Goal: Information Seeking & Learning: Learn about a topic

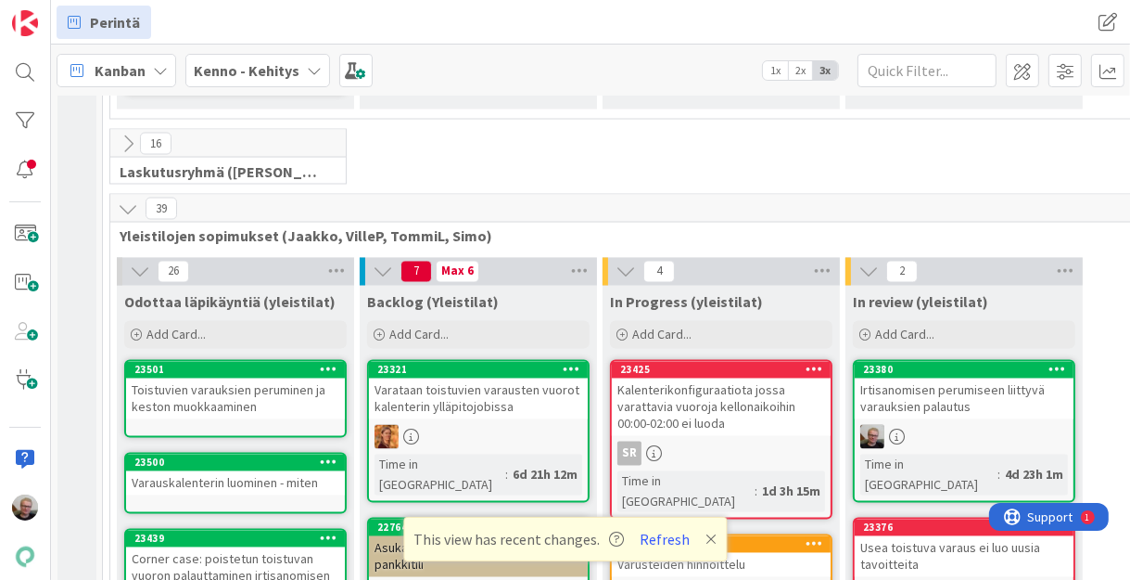
scroll to position [2670, 0]
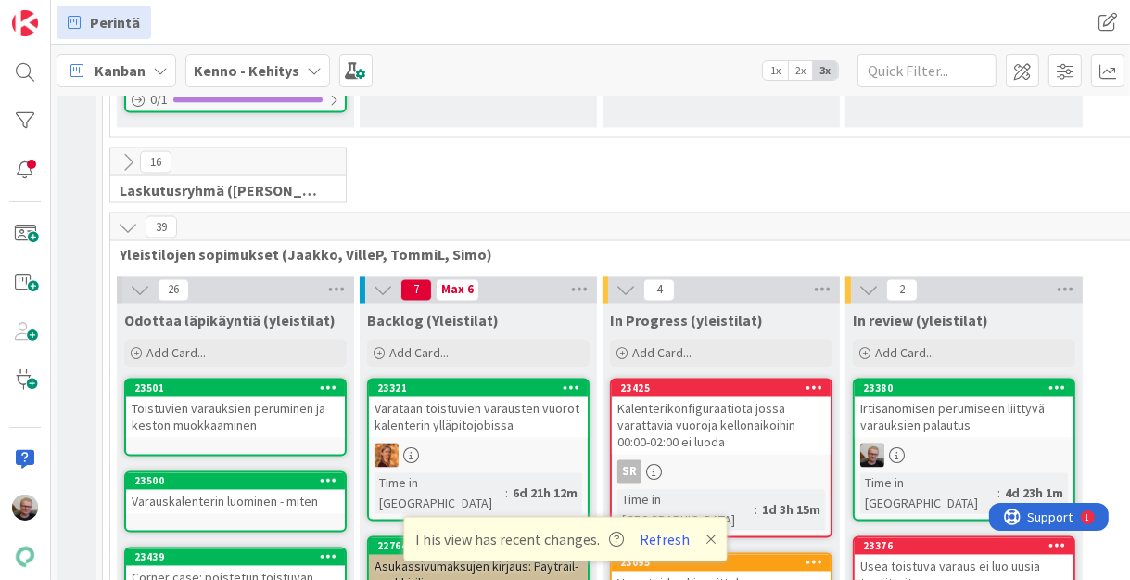
click at [213, 397] on div "Toistuvien varauksien peruminen ja keston muokkaaminen" at bounding box center [235, 417] width 219 height 41
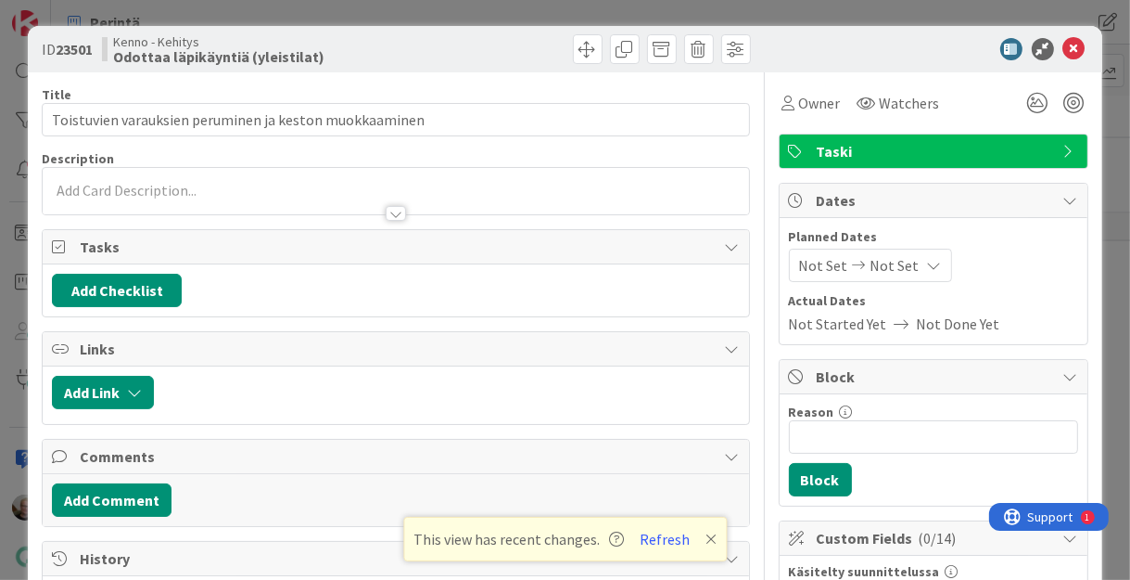
click at [394, 212] on div at bounding box center [396, 213] width 20 height 15
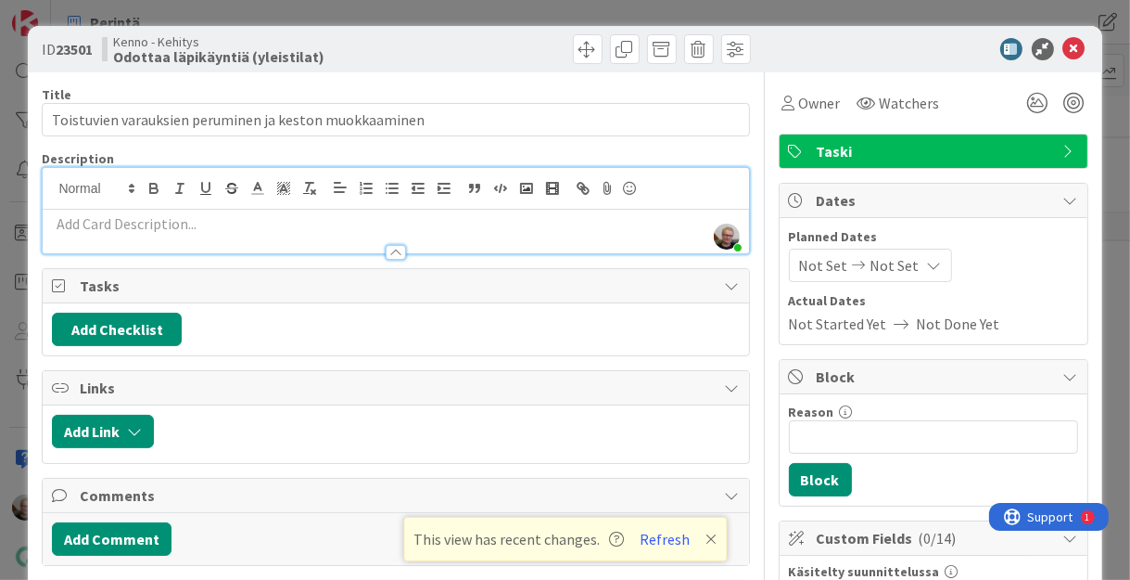
click at [259, 231] on p at bounding box center [395, 223] width 687 height 21
click at [1064, 52] on icon at bounding box center [1075, 49] width 22 height 22
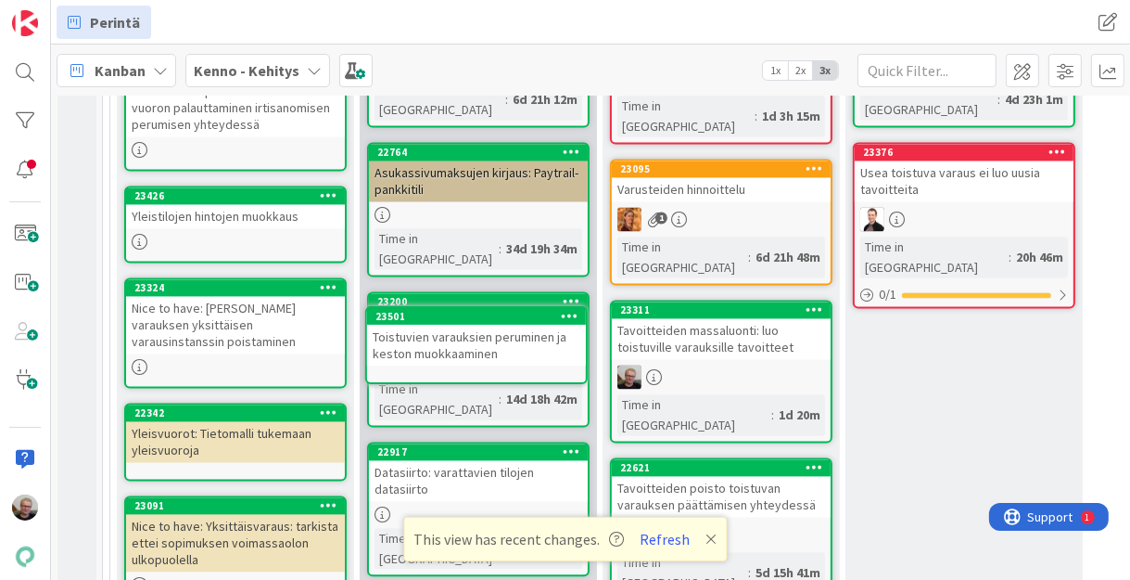
scroll to position [3070, 0]
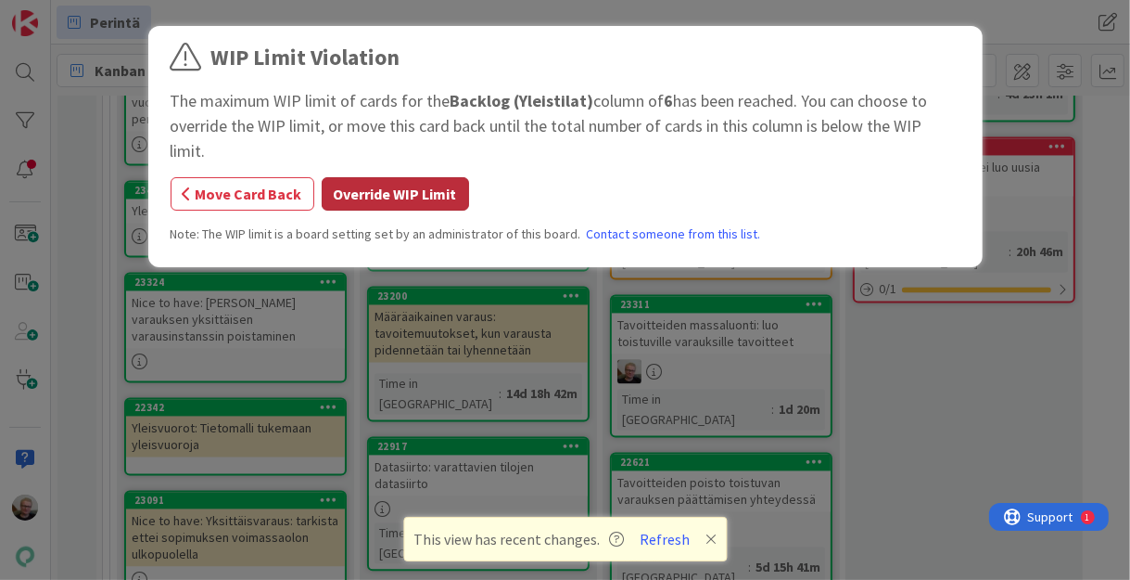
click at [397, 177] on button "Override WIP Limit" at bounding box center [395, 193] width 147 height 33
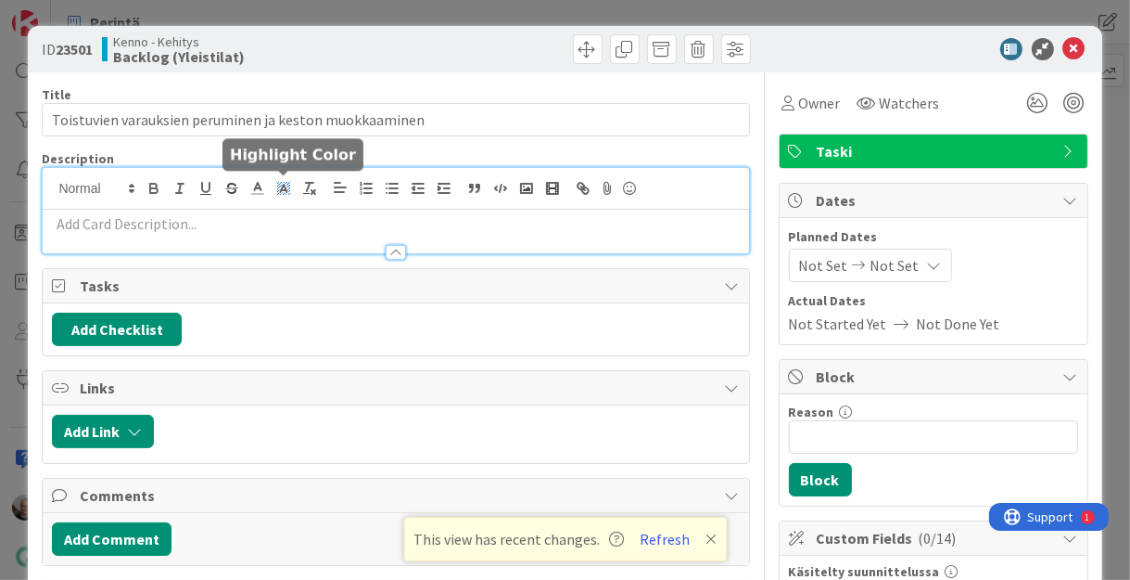
click at [276, 194] on div at bounding box center [396, 210] width 706 height 85
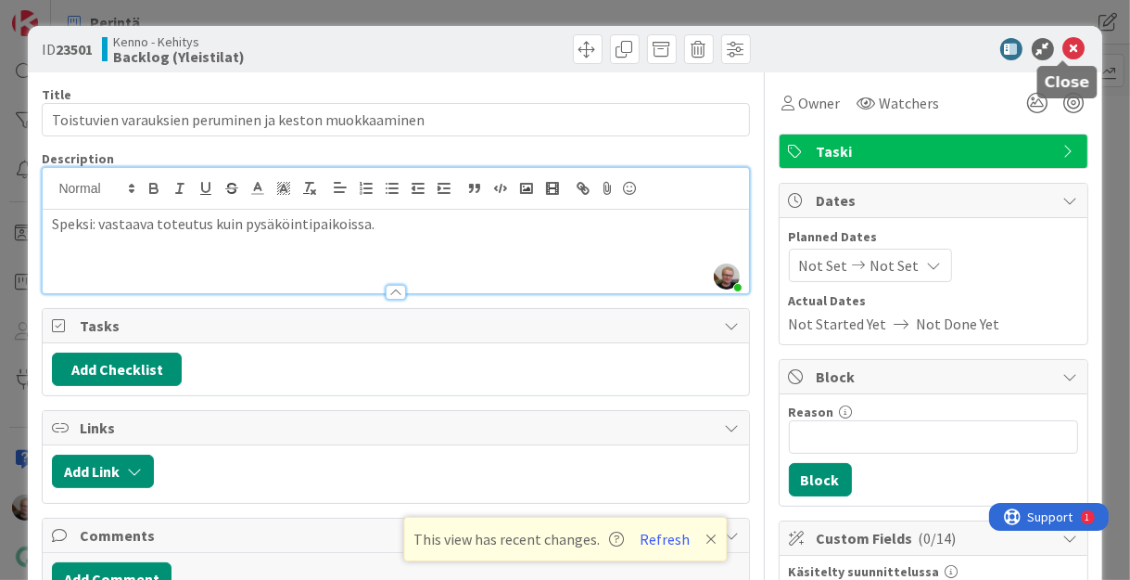
click at [1066, 49] on icon at bounding box center [1075, 49] width 22 height 22
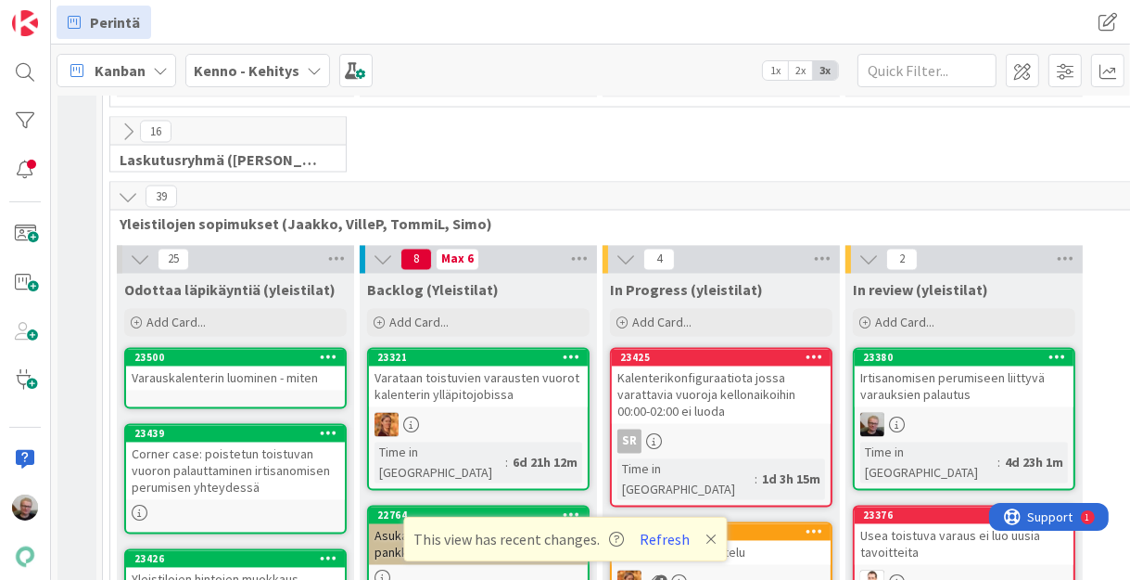
scroll to position [2699, 0]
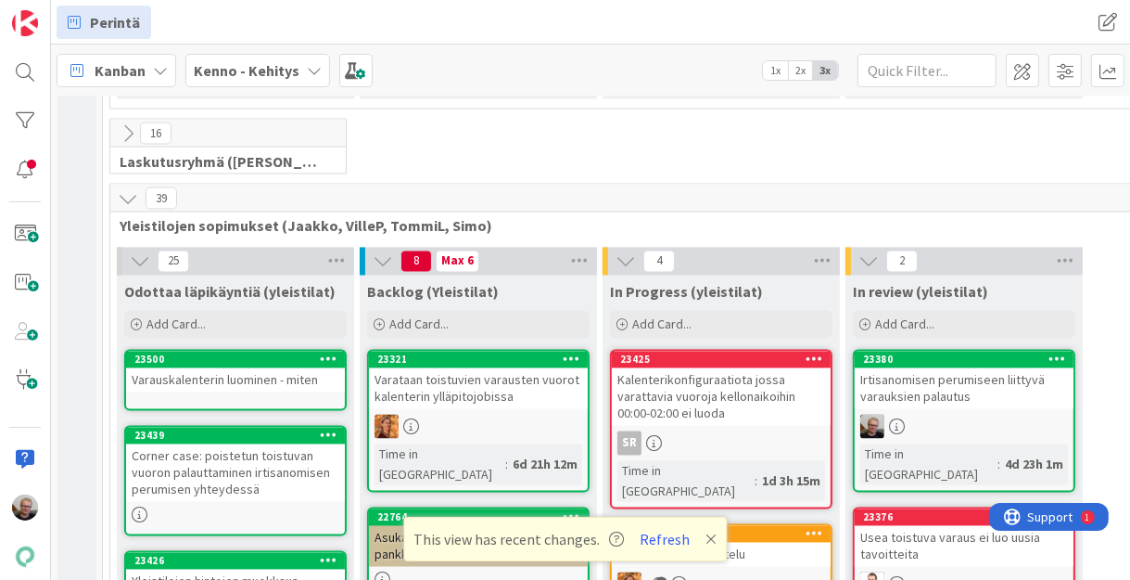
click at [250, 368] on div "Varauskalenterin luominen - miten" at bounding box center [235, 380] width 219 height 24
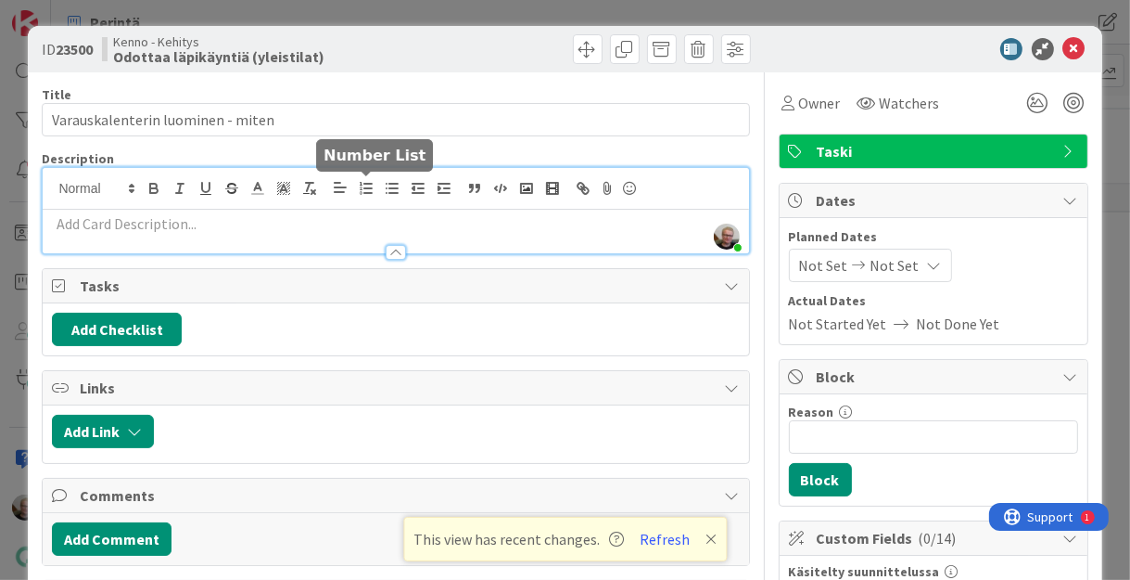
click at [360, 189] on div "Jaakko Helanti joined 7 m ago" at bounding box center [396, 210] width 706 height 85
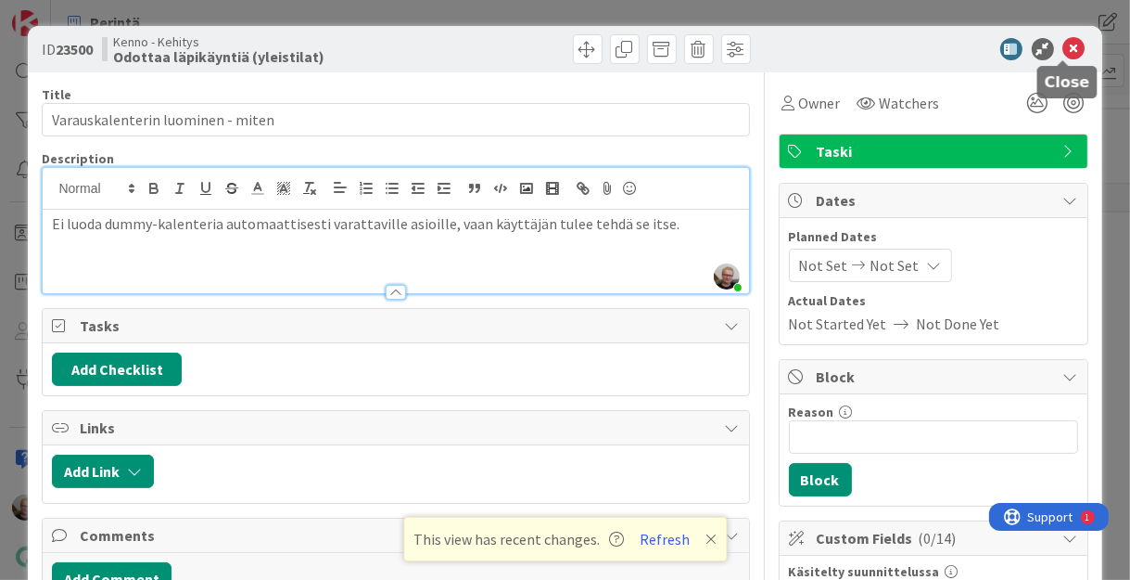
click at [1066, 53] on icon at bounding box center [1075, 49] width 22 height 22
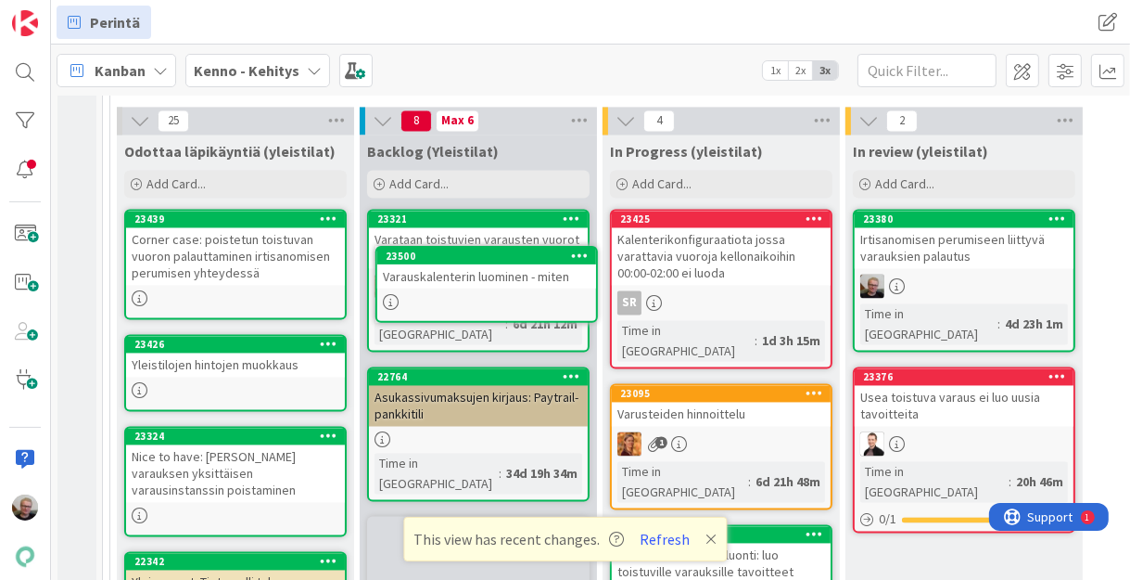
scroll to position [2820, 0]
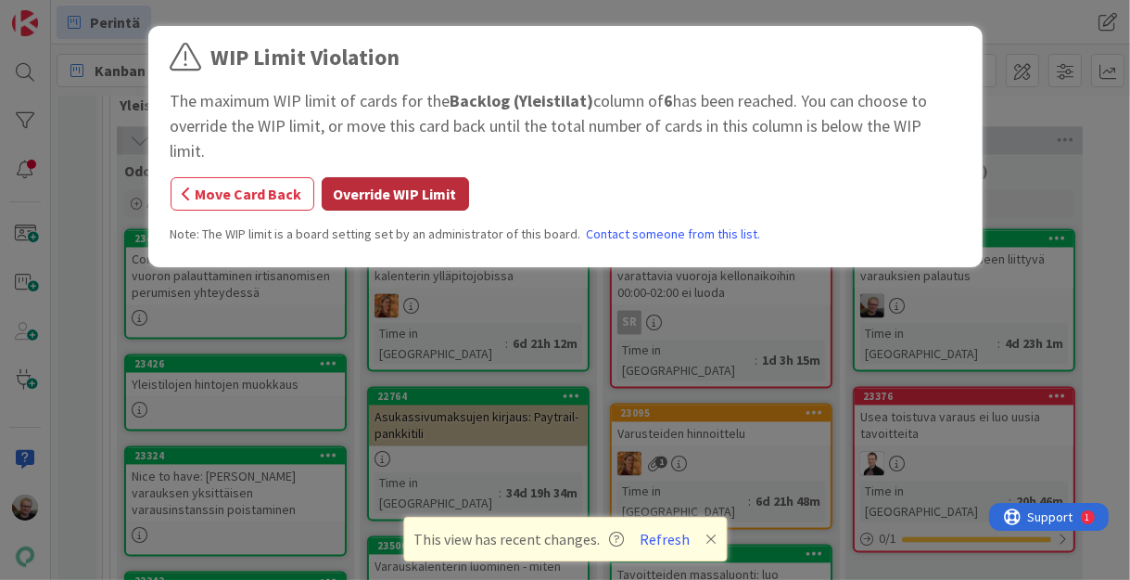
click at [383, 177] on button "Override WIP Limit" at bounding box center [395, 193] width 147 height 33
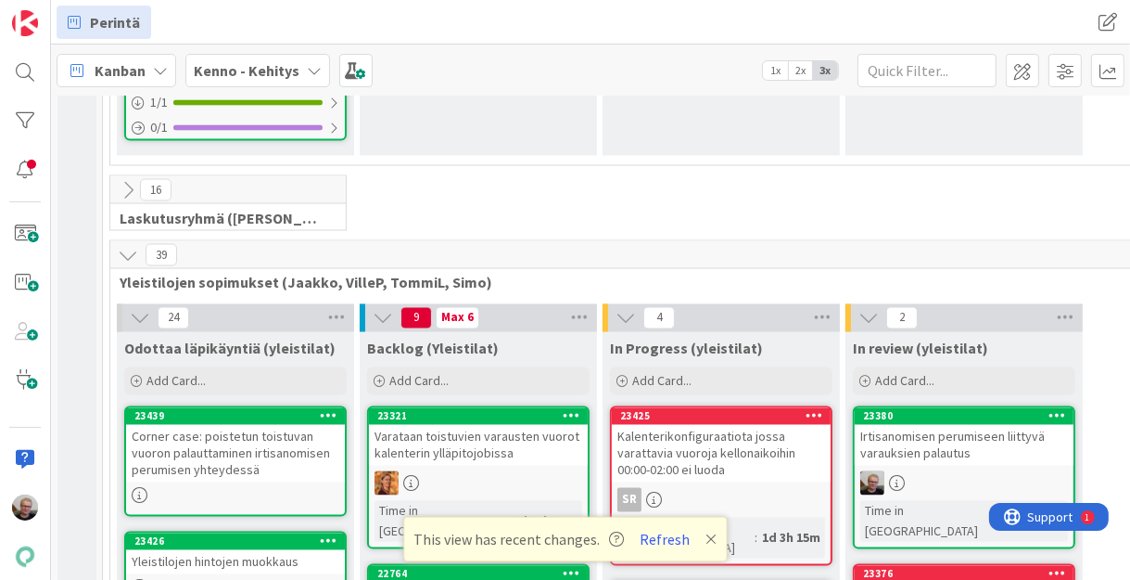
scroll to position [2597, 0]
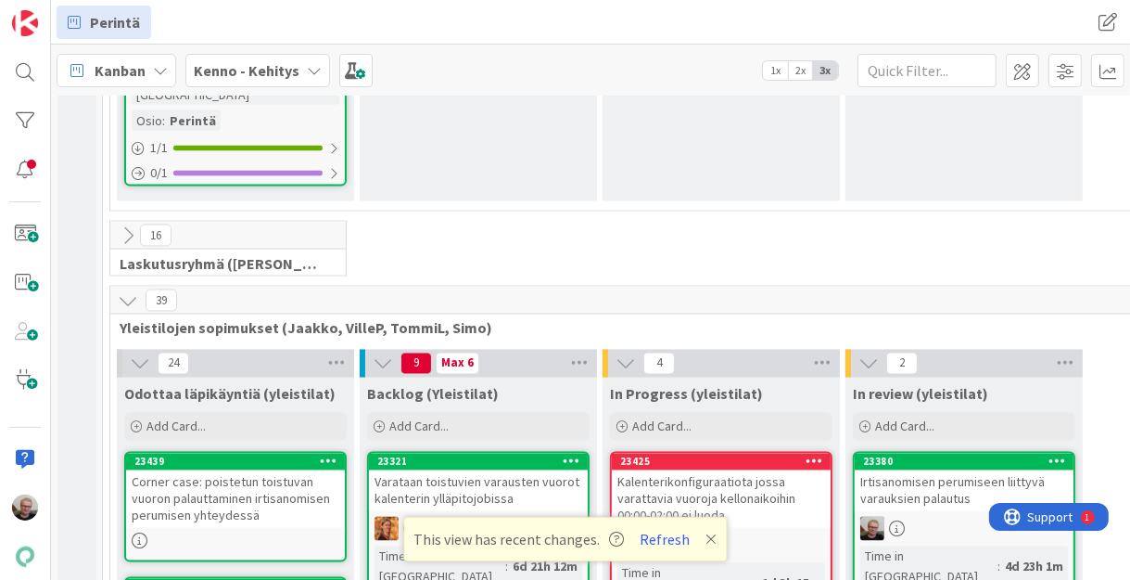
click at [241, 470] on div "Corner case: poistetun toistuvan vuoron palauttaminen irtisanomisen perumisen y…" at bounding box center [235, 498] width 219 height 57
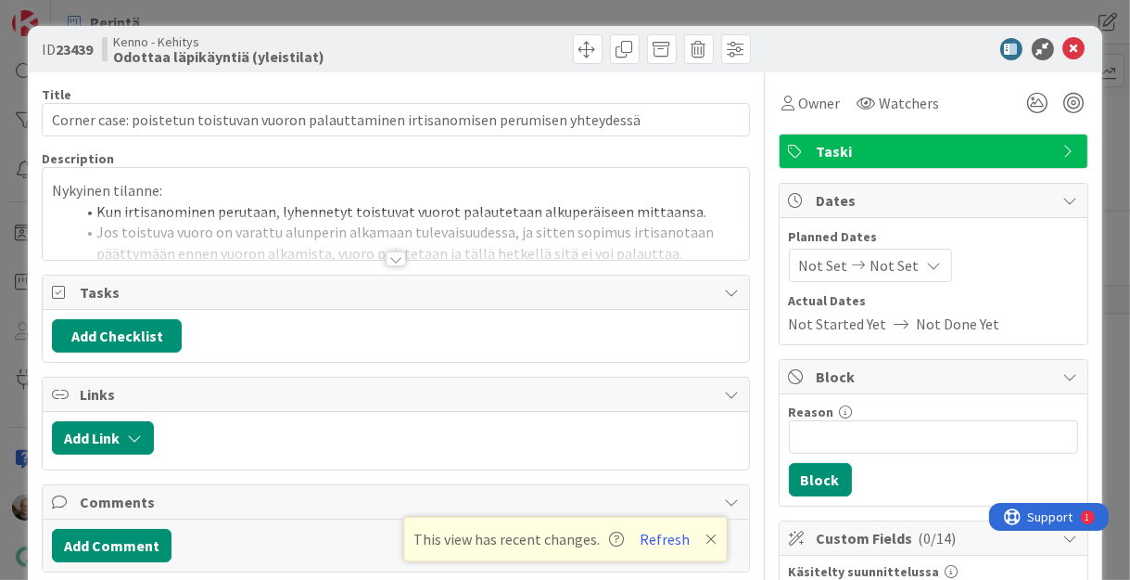
click at [388, 257] on div at bounding box center [396, 258] width 20 height 15
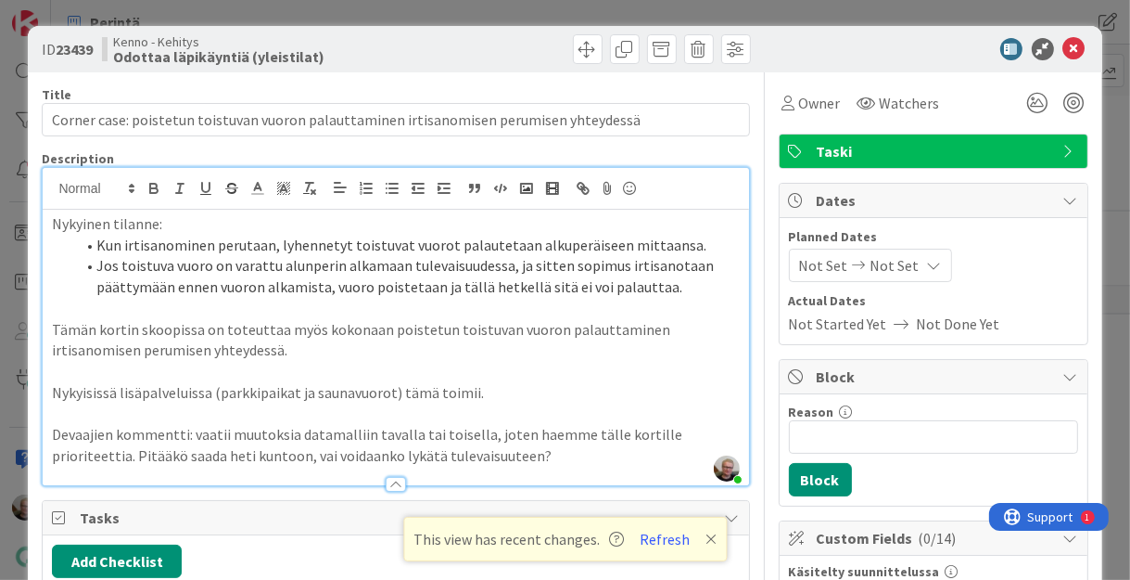
scroll to position [74, 0]
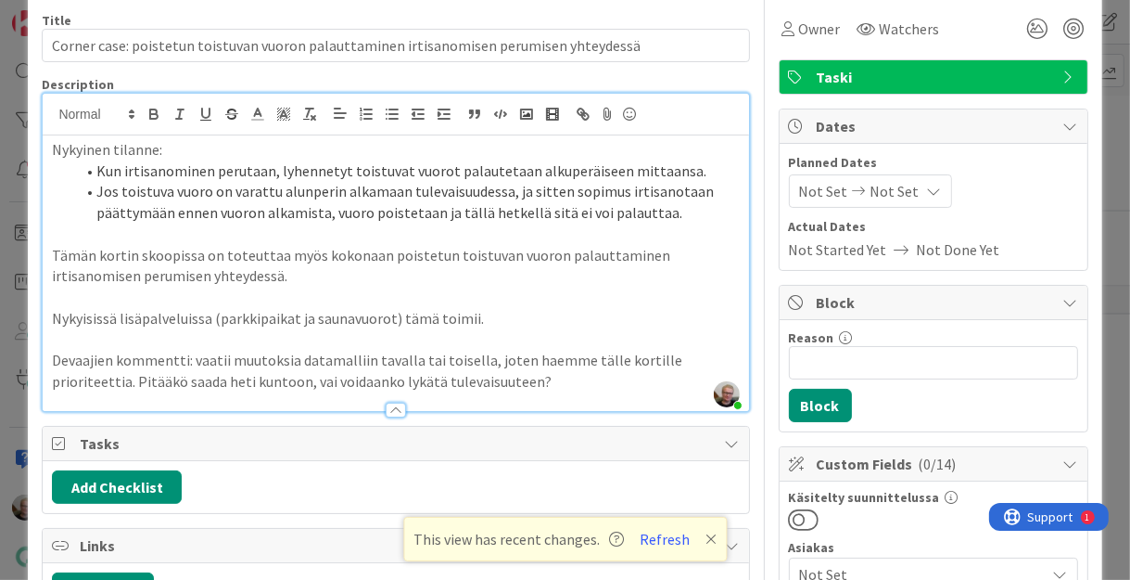
click at [494, 323] on p "Nykyisissä lisäpalveluissa (parkkipaikat ja saunavuorot) tämä toimii." at bounding box center [395, 318] width 687 height 21
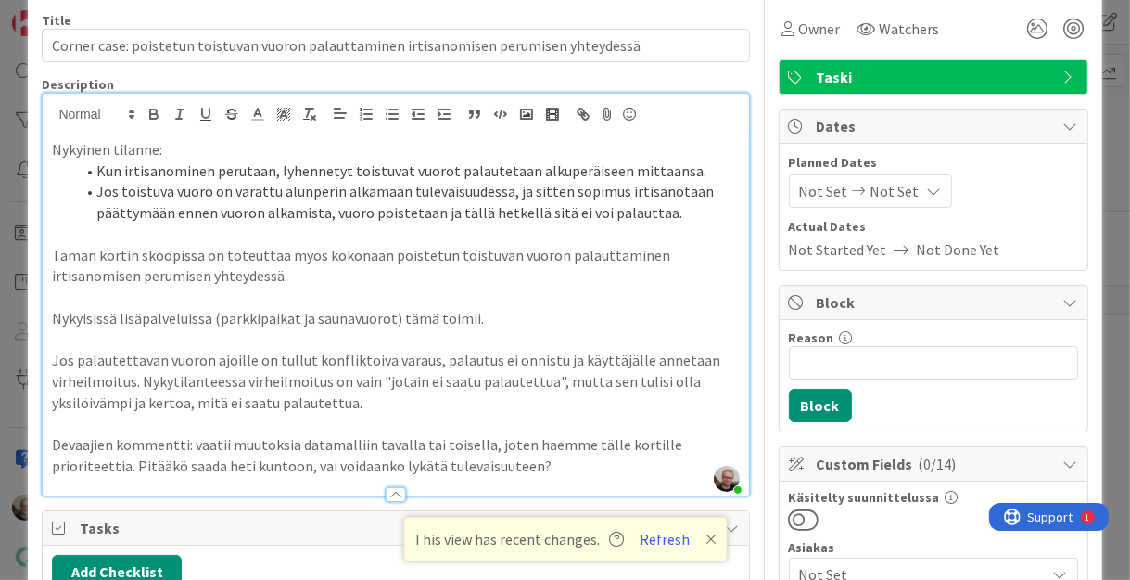
click at [473, 369] on p "Jos palautettavan vuoron ajoille on tullut konfliktoiva varaus, palautus ei onn…" at bounding box center [395, 381] width 687 height 63
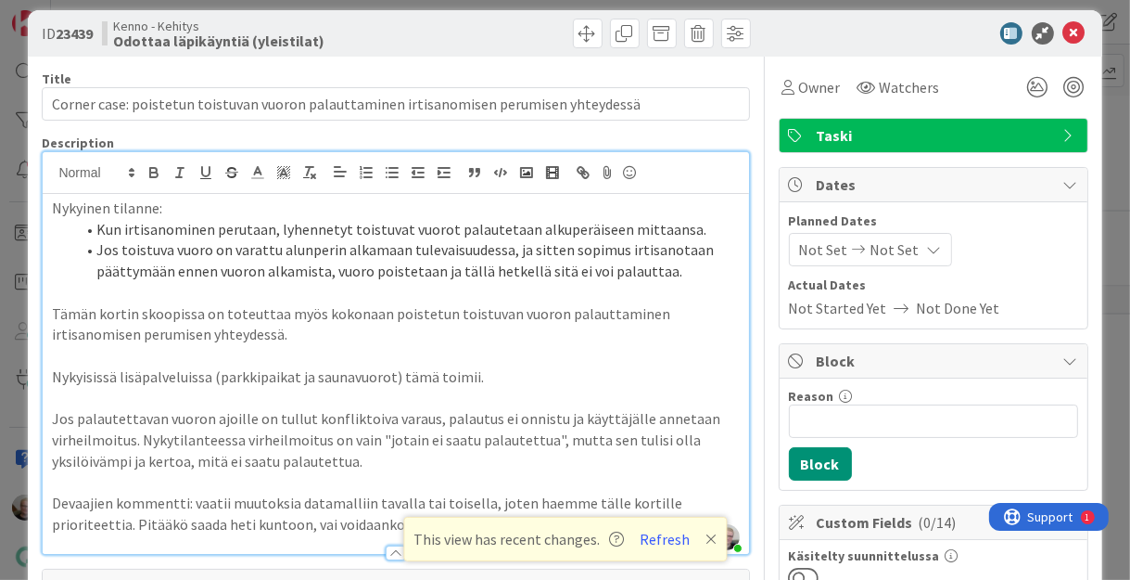
scroll to position [0, 0]
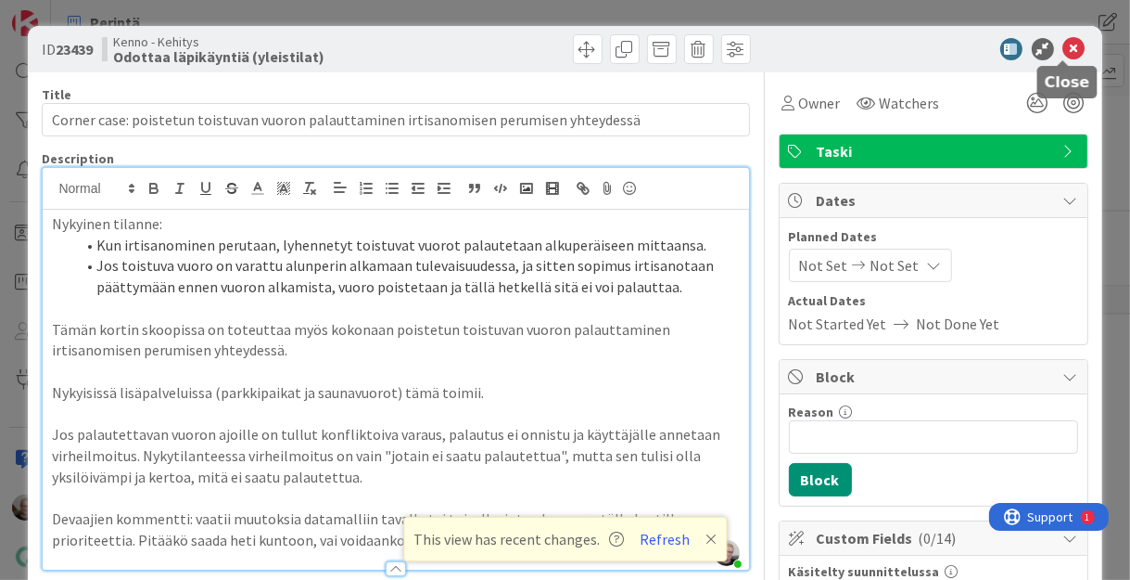
click at [1064, 44] on icon at bounding box center [1075, 49] width 22 height 22
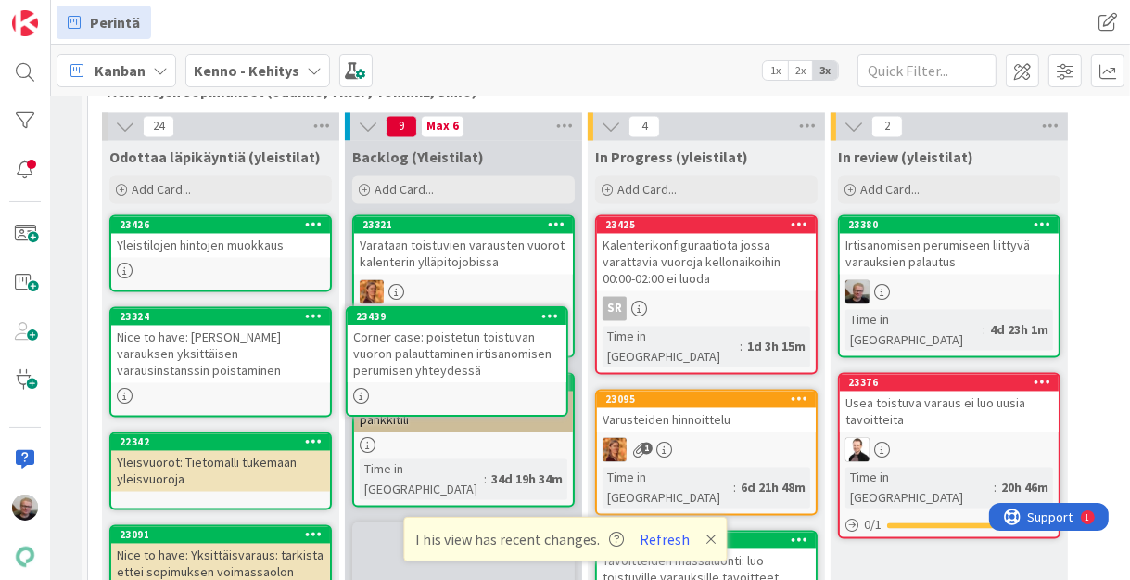
scroll to position [2834, 15]
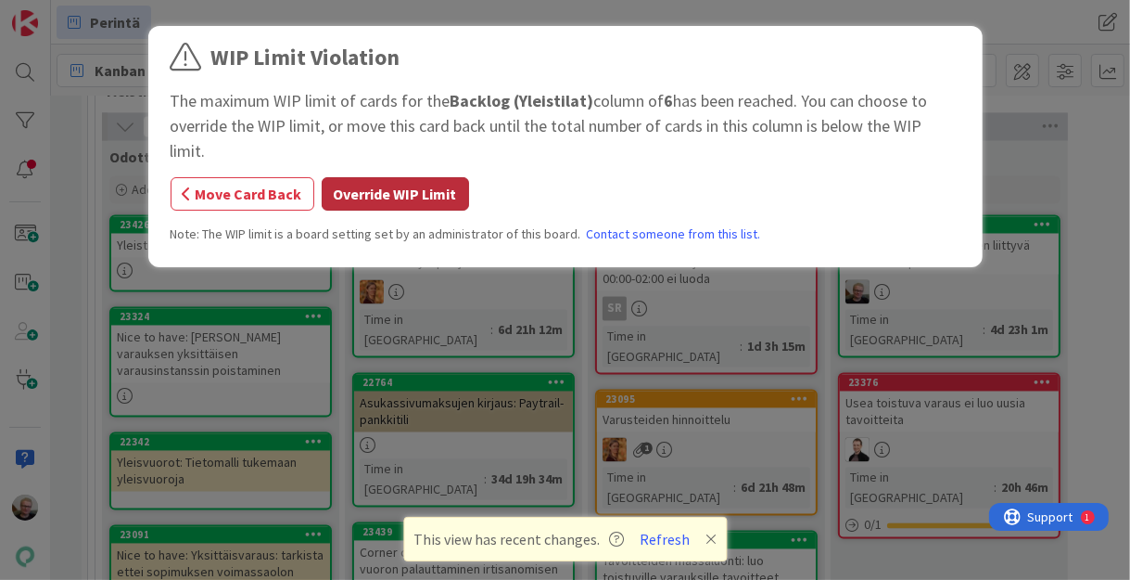
click at [373, 177] on button "Override WIP Limit" at bounding box center [395, 193] width 147 height 33
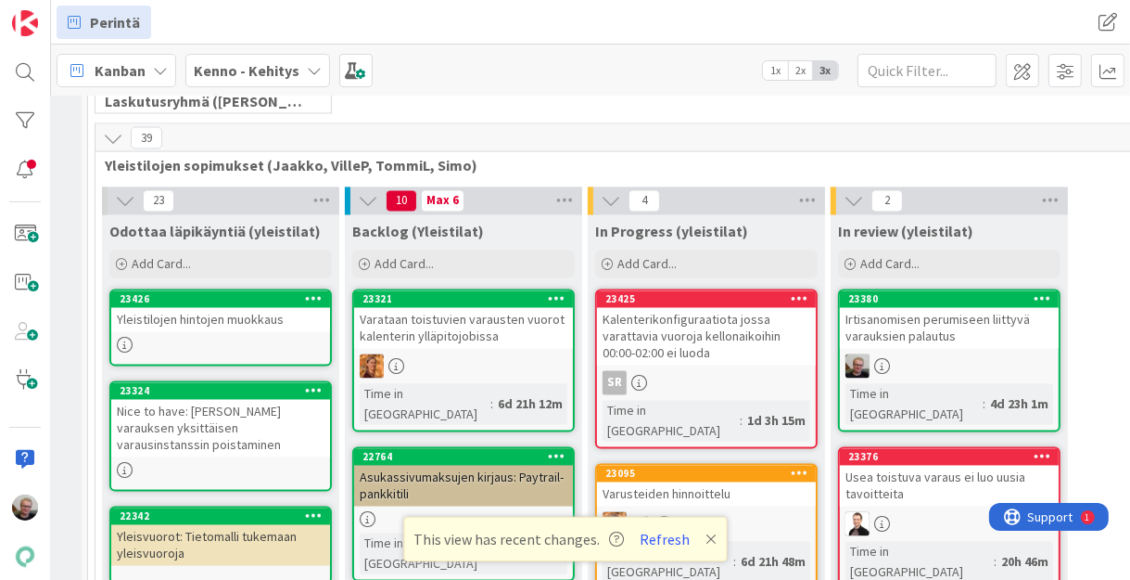
scroll to position [2537, 15]
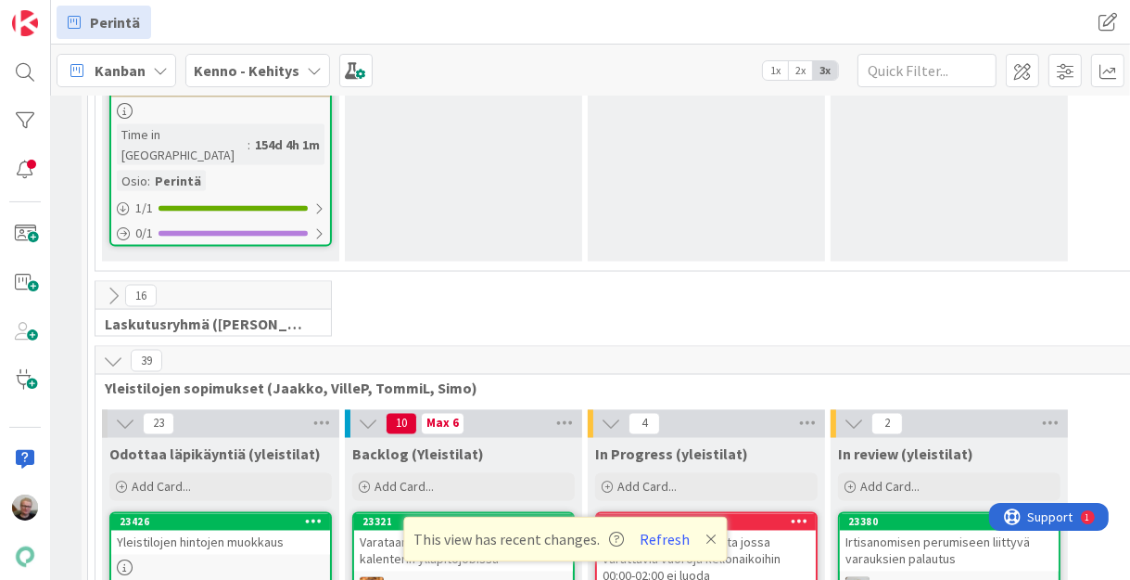
click at [255, 530] on div "Yleistilojen hintojen muokkaus" at bounding box center [220, 542] width 219 height 24
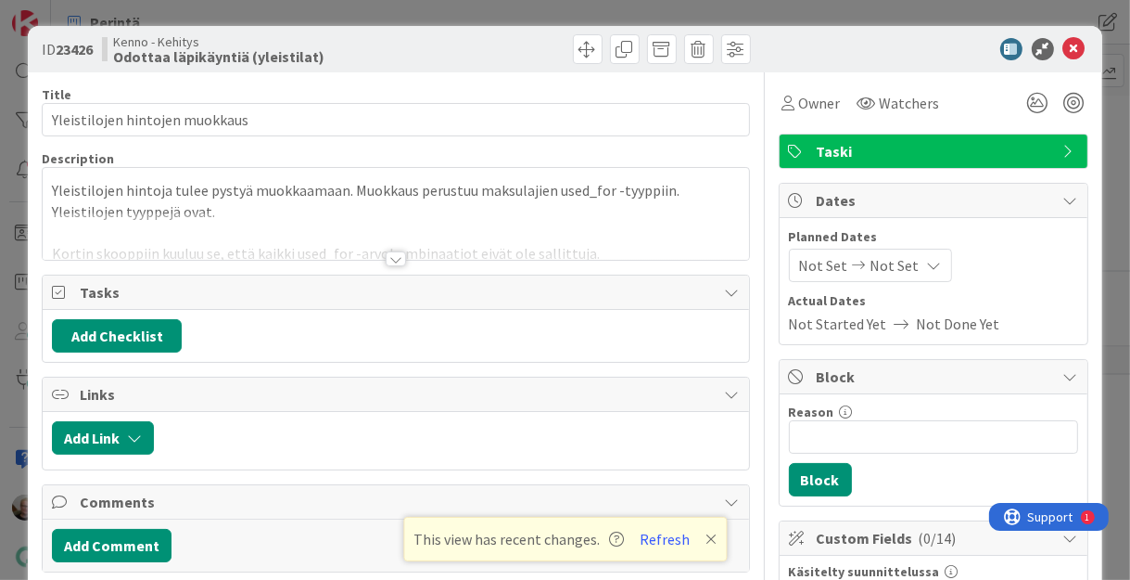
click at [336, 223] on div at bounding box center [396, 235] width 706 height 47
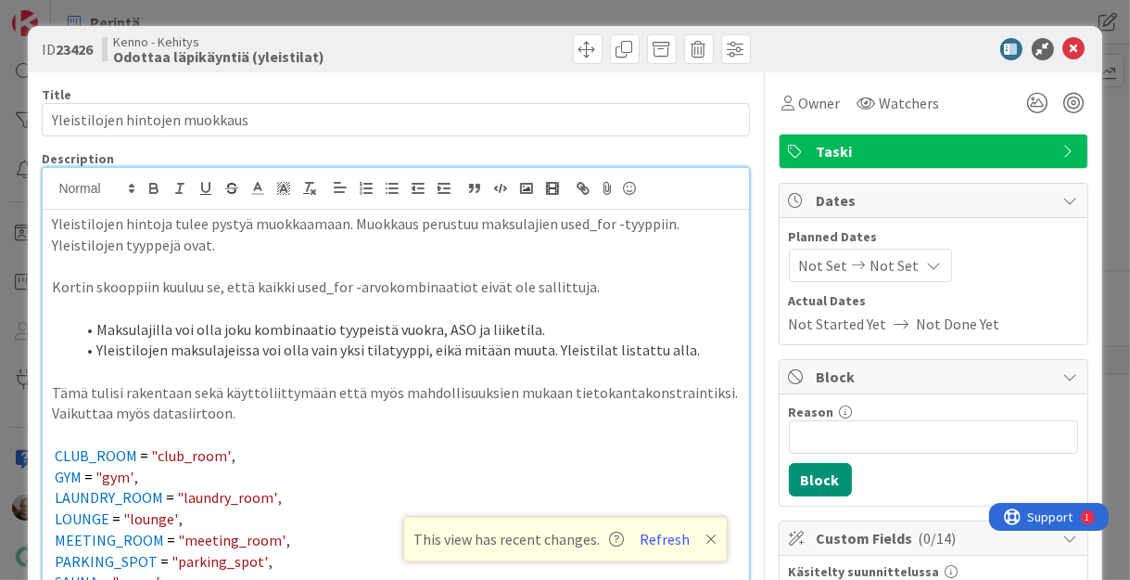
click at [296, 375] on p at bounding box center [395, 371] width 687 height 21
click at [1067, 47] on icon at bounding box center [1075, 49] width 22 height 22
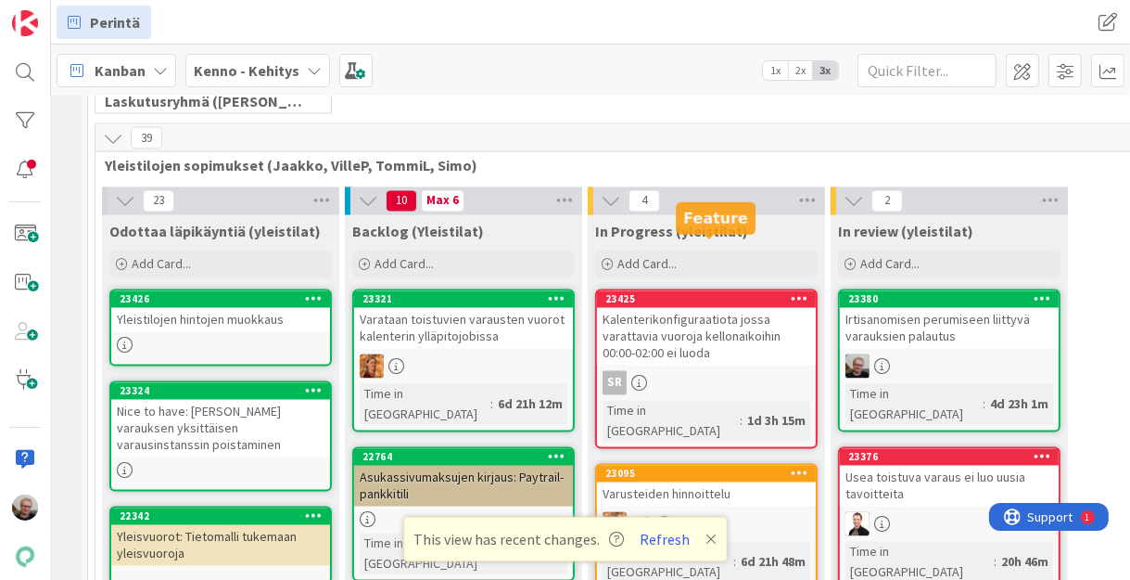
click at [636, 467] on div "23095" at bounding box center [710, 473] width 210 height 13
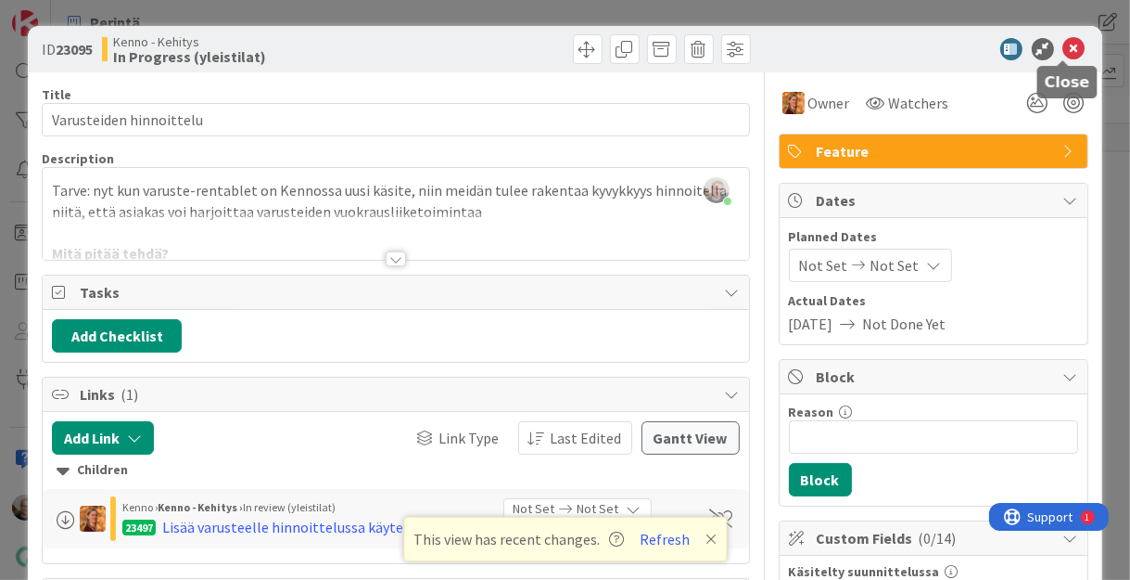
click at [1064, 49] on icon at bounding box center [1075, 49] width 22 height 22
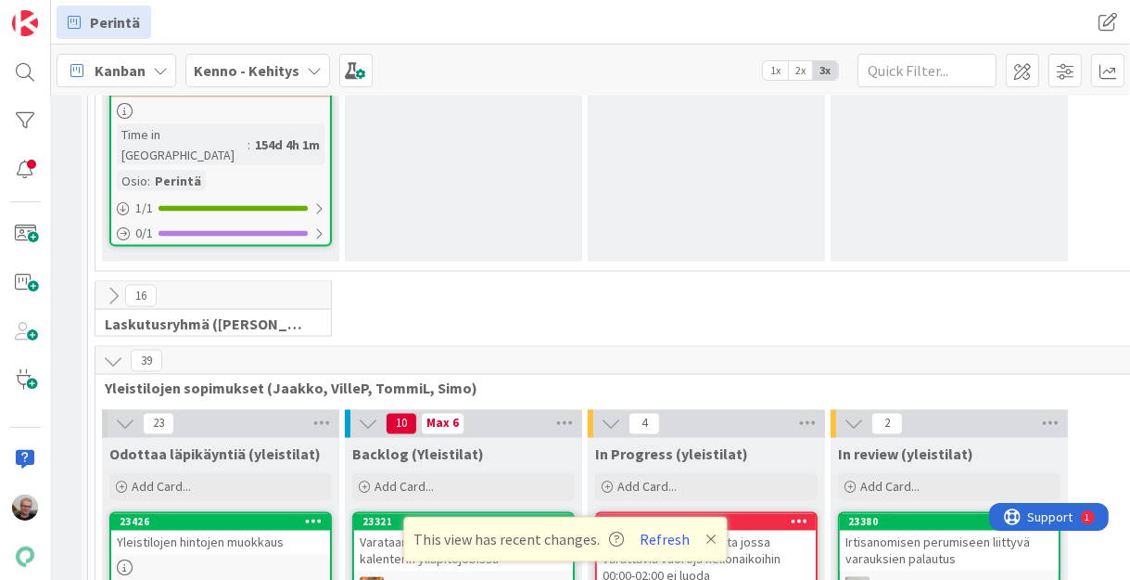
click at [220, 530] on div "Yleistilojen hintojen muokkaus" at bounding box center [220, 542] width 219 height 24
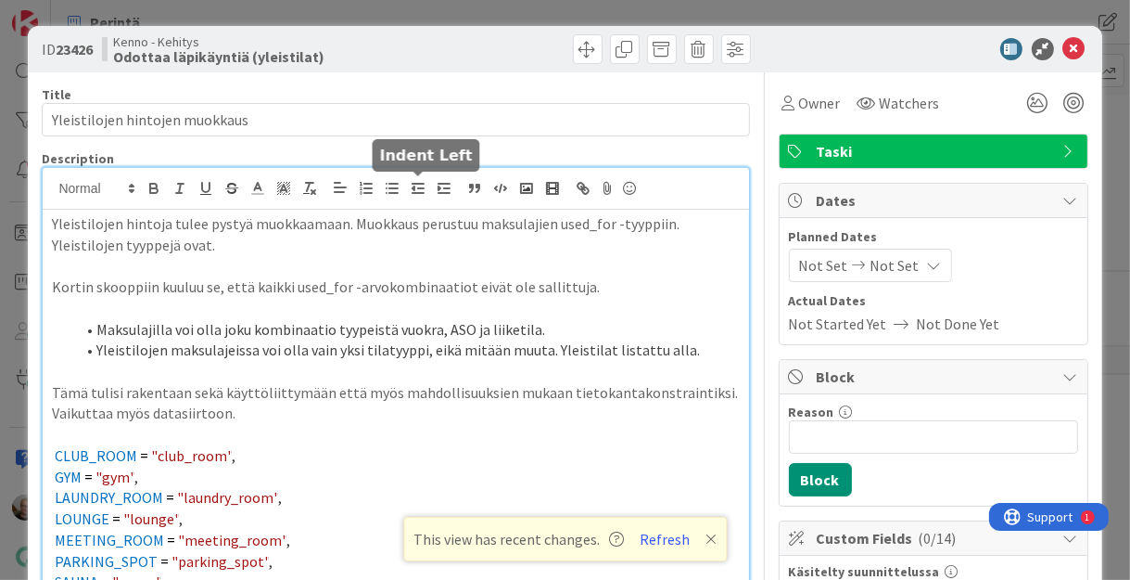
click at [424, 194] on div "Yleistilojen hintoja tulee pystyä muokkaamaan. Muokkaus perustuu maksulajien us…" at bounding box center [396, 505] width 706 height 675
click at [55, 220] on p "Yleistilojen hintoja tulee pystyä muokkaamaan. Muokkaus perustuu maksulajien us…" at bounding box center [395, 234] width 687 height 42
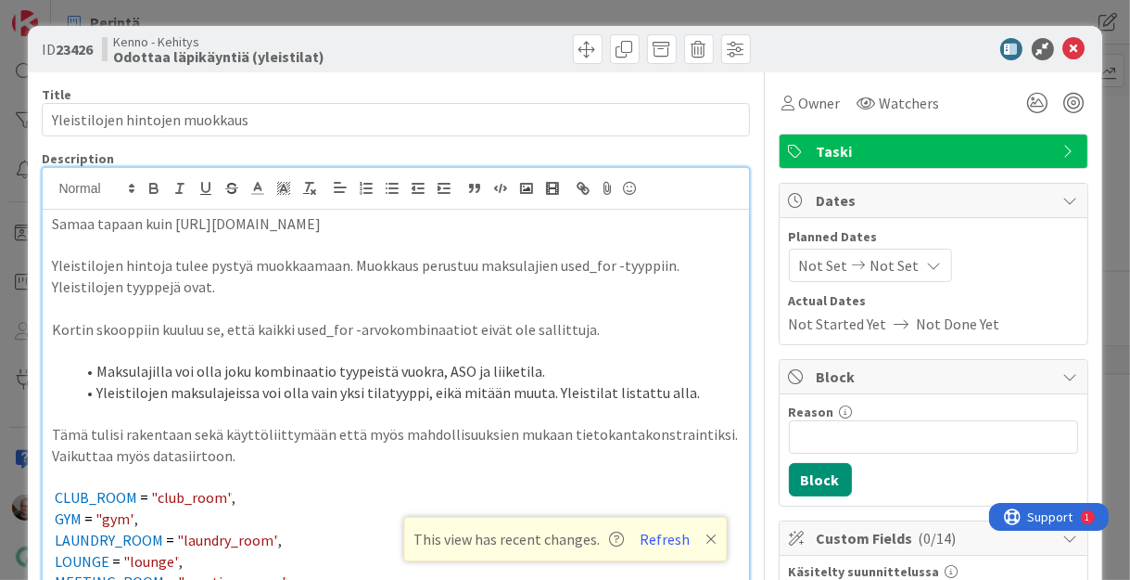
click at [297, 323] on p "Kortin skooppiin kuuluu se, että kaikki used_for -arvokombinaatiot eivät ole sa…" at bounding box center [395, 329] width 687 height 21
click at [1064, 48] on icon at bounding box center [1075, 49] width 22 height 22
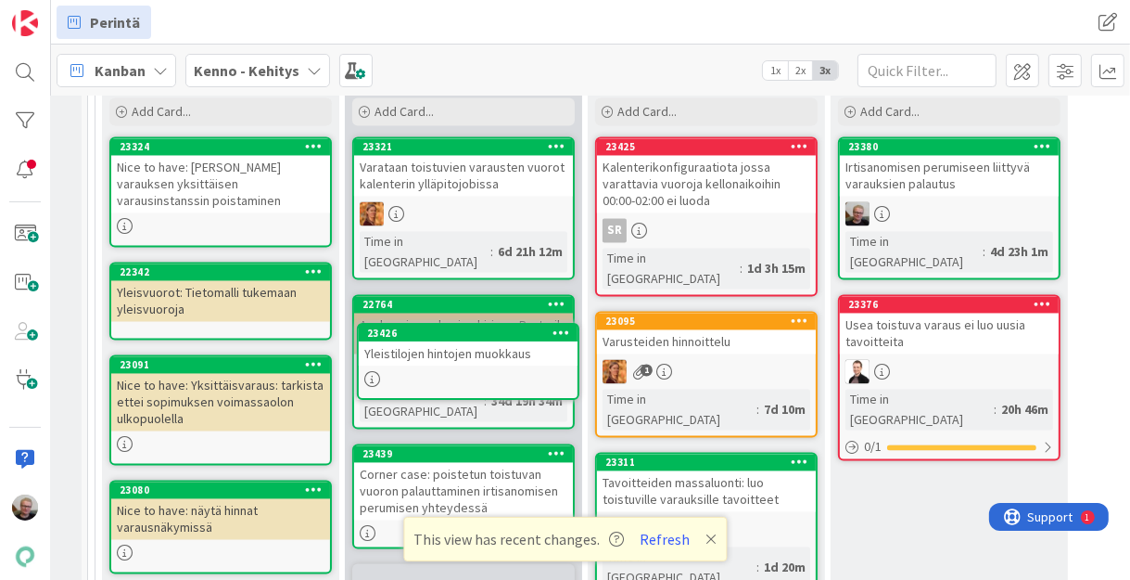
scroll to position [2915, 15]
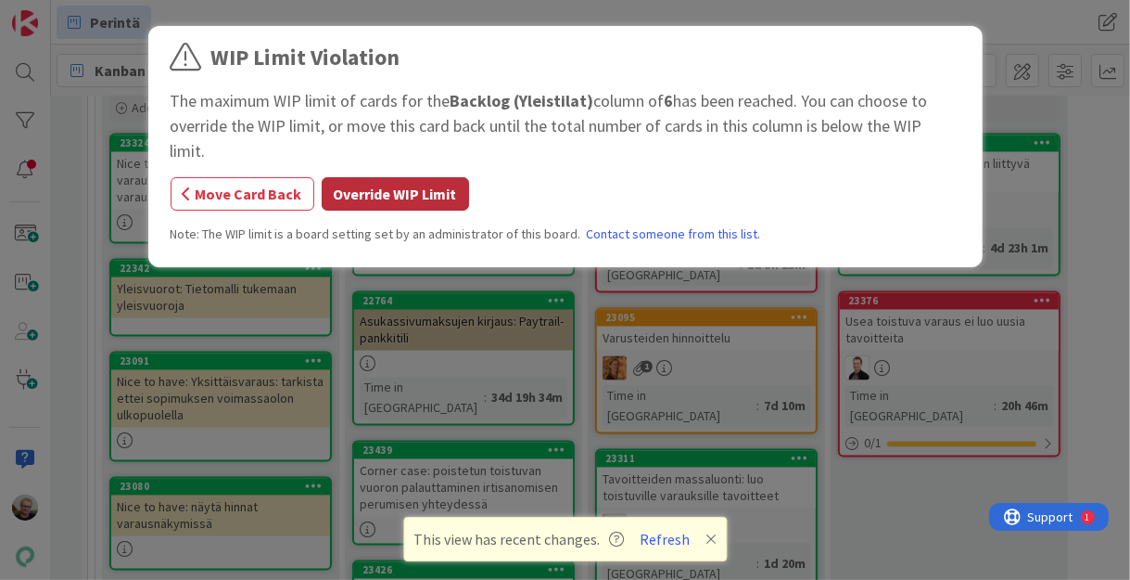
click at [416, 179] on button "Override WIP Limit" at bounding box center [395, 193] width 147 height 33
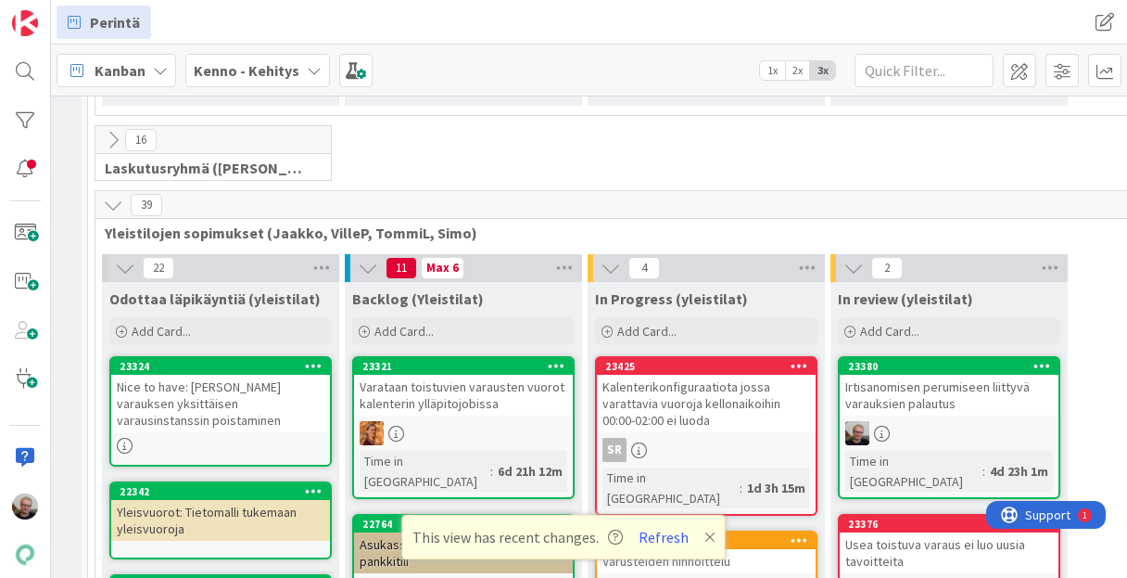
scroll to position [2693, 15]
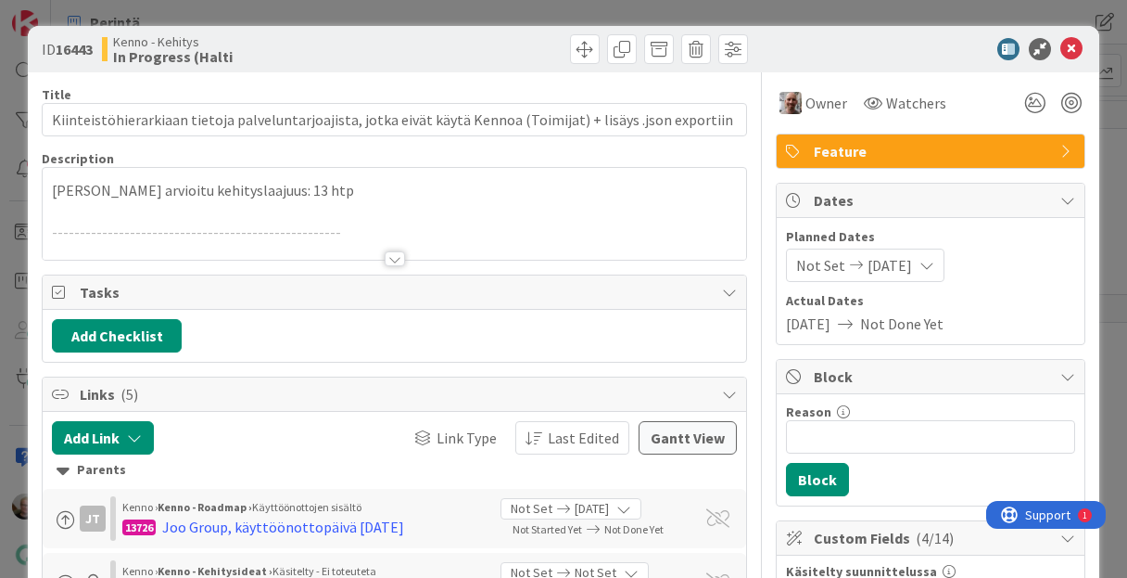
click at [349, 192] on p "[PERSON_NAME] arvioitu kehityslaajuus: 13 htp" at bounding box center [394, 190] width 684 height 21
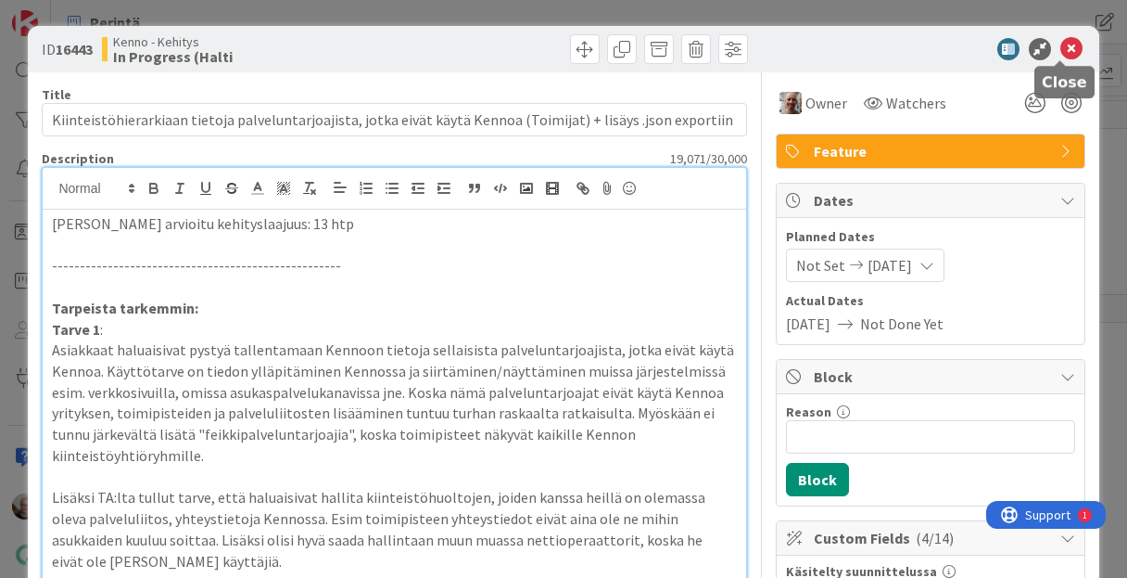
click at [1061, 38] on icon at bounding box center [1072, 49] width 22 height 22
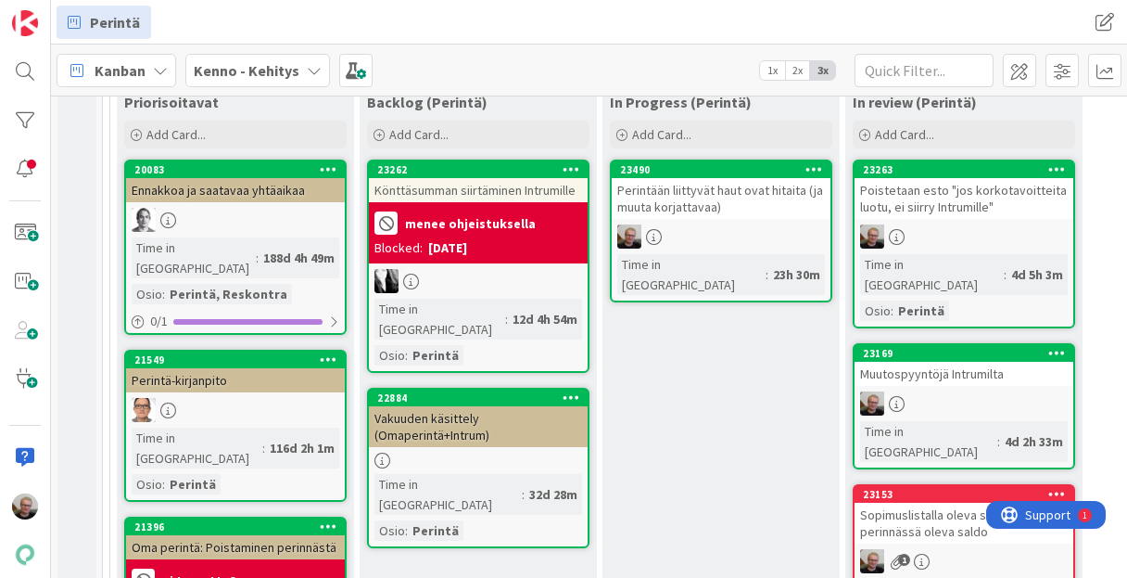
scroll to position [519, 0]
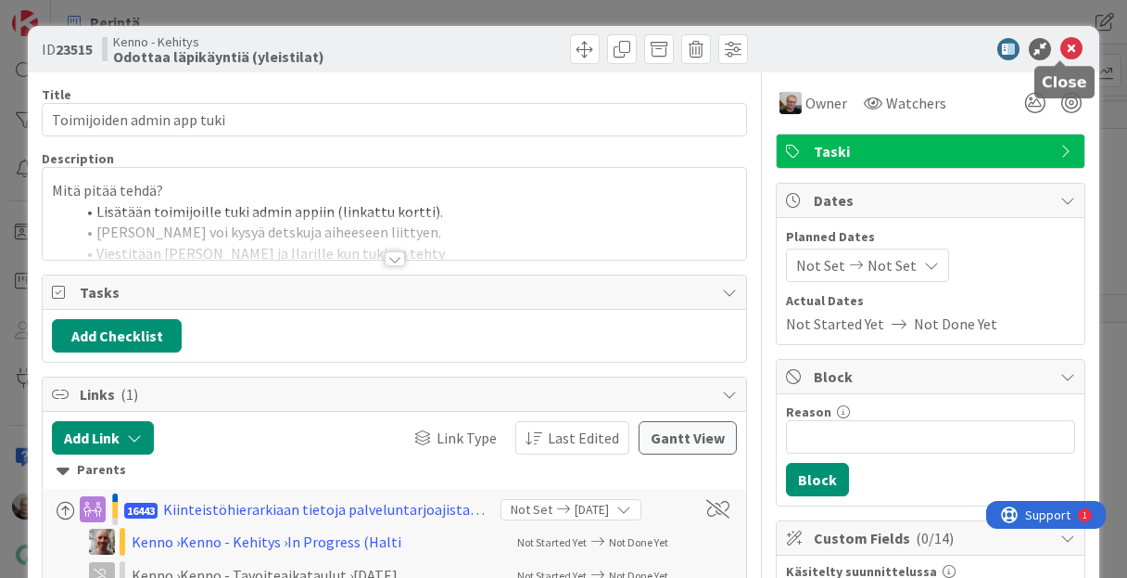
click at [1061, 51] on icon at bounding box center [1072, 49] width 22 height 22
